Goal: Obtain resource: Download file/media

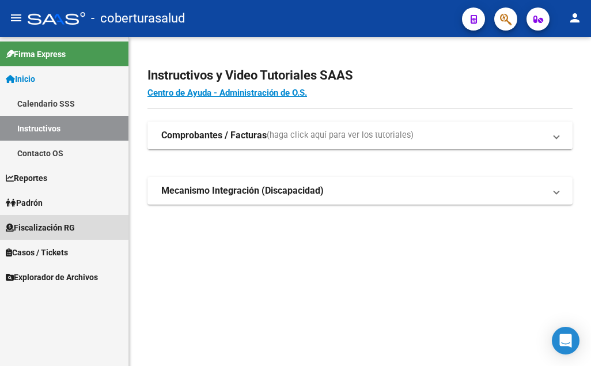
click at [66, 225] on span "Fiscalización RG" at bounding box center [40, 227] width 69 height 13
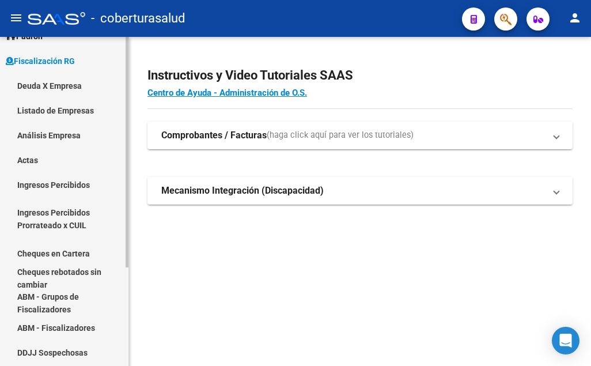
scroll to position [58, 0]
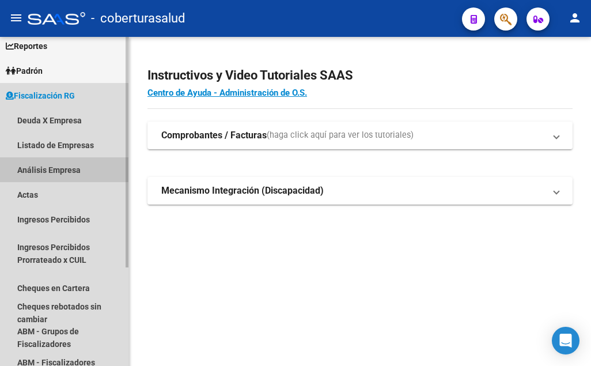
click at [48, 165] on link "Análisis Empresa" at bounding box center [64, 169] width 129 height 25
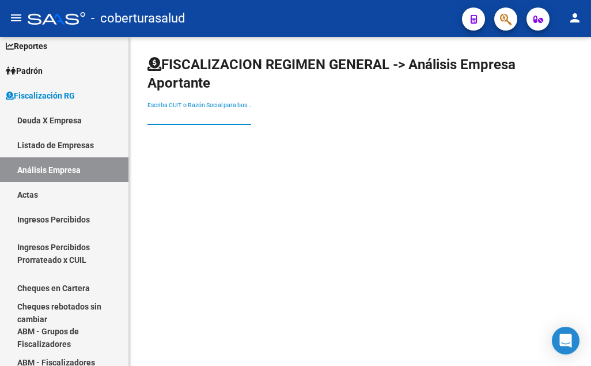
click at [153, 118] on input "Escriba CUIT o Razón Social para buscar" at bounding box center [200, 117] width 104 height 10
paste input "27233816464"
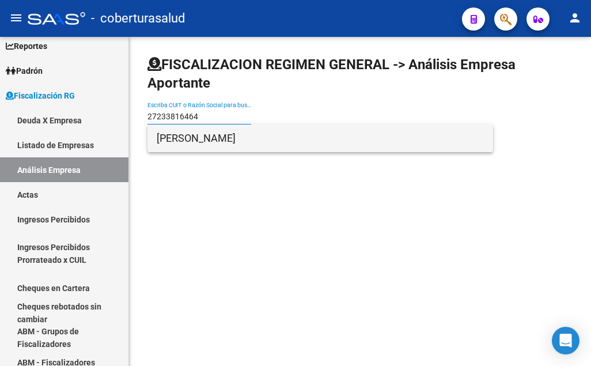
type input "27233816464"
click at [236, 141] on span "[PERSON_NAME]" at bounding box center [320, 138] width 327 height 28
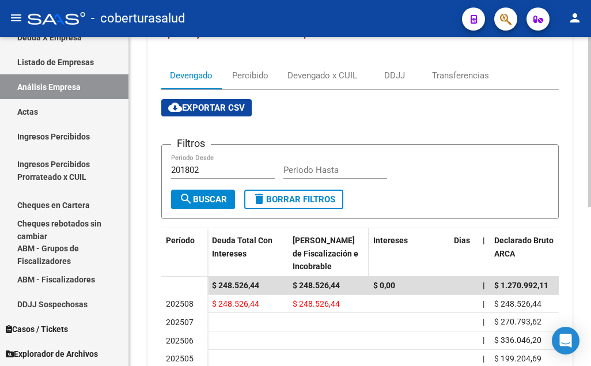
scroll to position [78, 0]
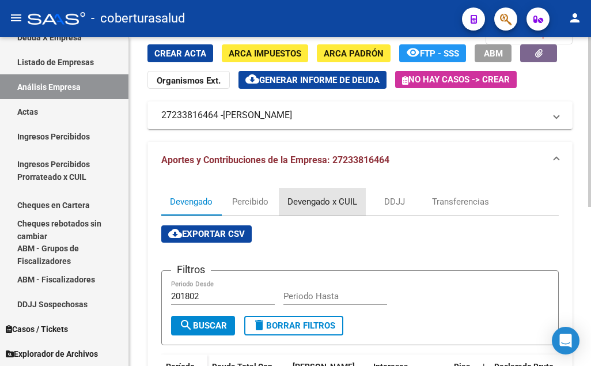
click at [314, 200] on div "Devengado x CUIL" at bounding box center [323, 201] width 70 height 13
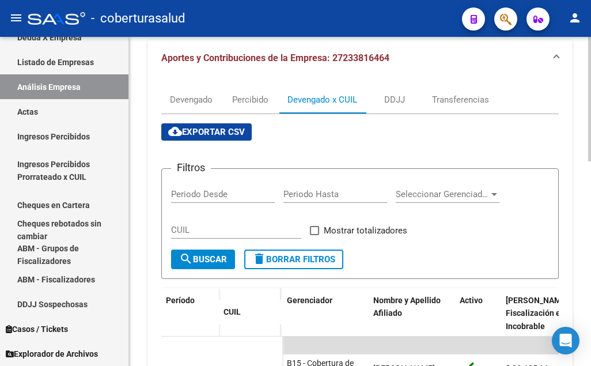
scroll to position [231, 0]
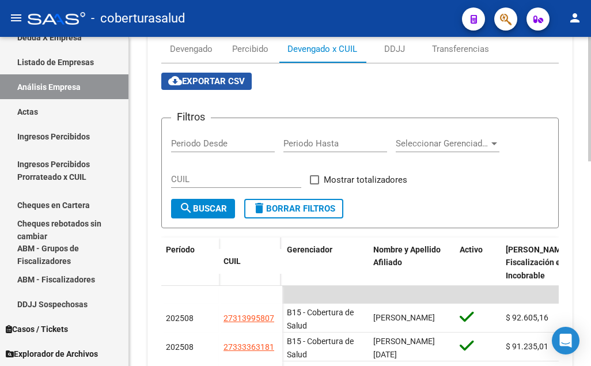
click at [207, 86] on span "cloud_download Exportar CSV" at bounding box center [206, 81] width 77 height 10
